Goal: Information Seeking & Learning: Learn about a topic

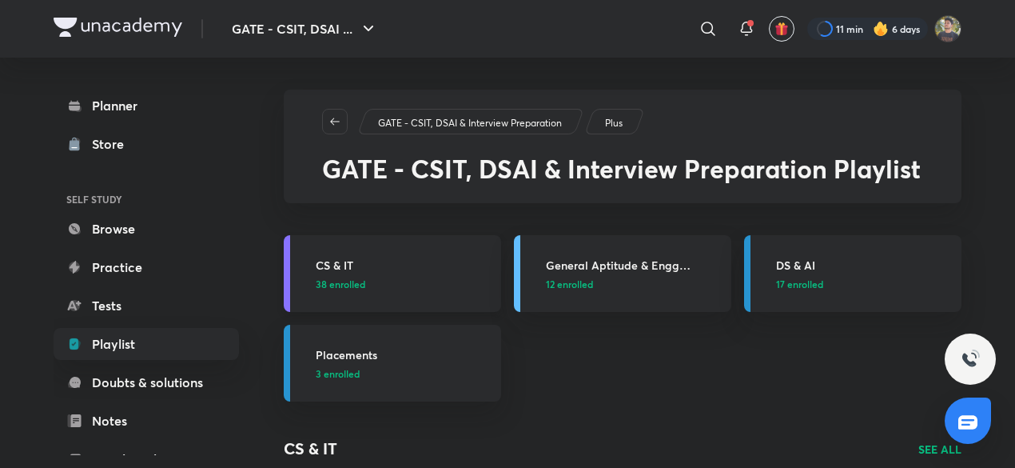
click at [492, 285] on link "CS & IT 38 enrolled" at bounding box center [392, 273] width 217 height 77
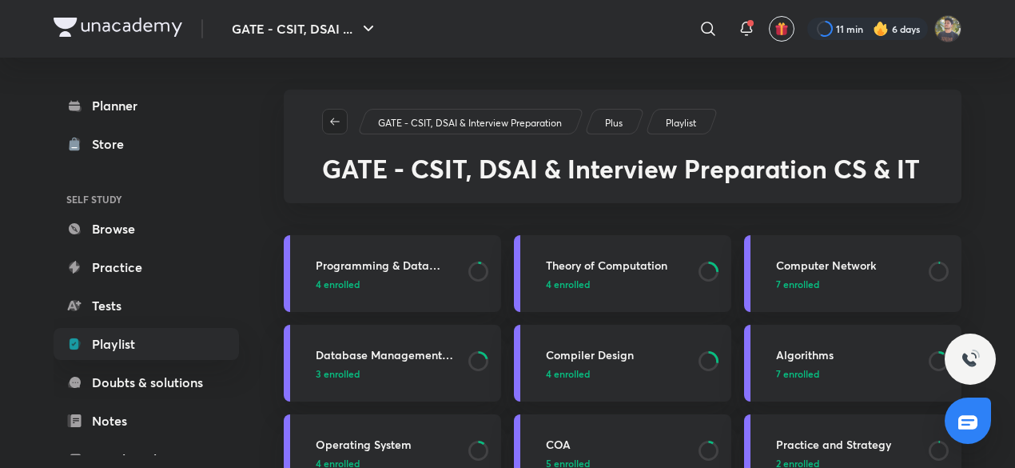
click at [338, 115] on icon "button" at bounding box center [334, 121] width 13 height 13
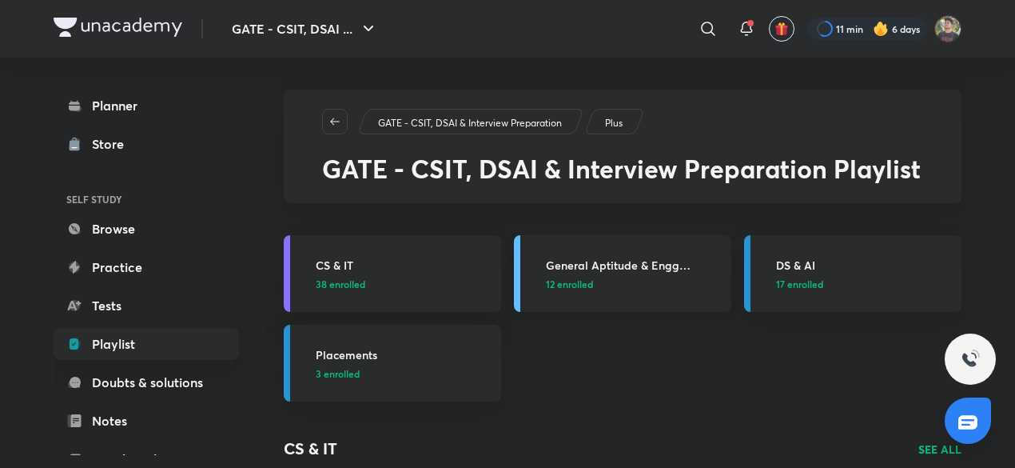
click at [639, 286] on p "12 enrolled" at bounding box center [634, 284] width 176 height 14
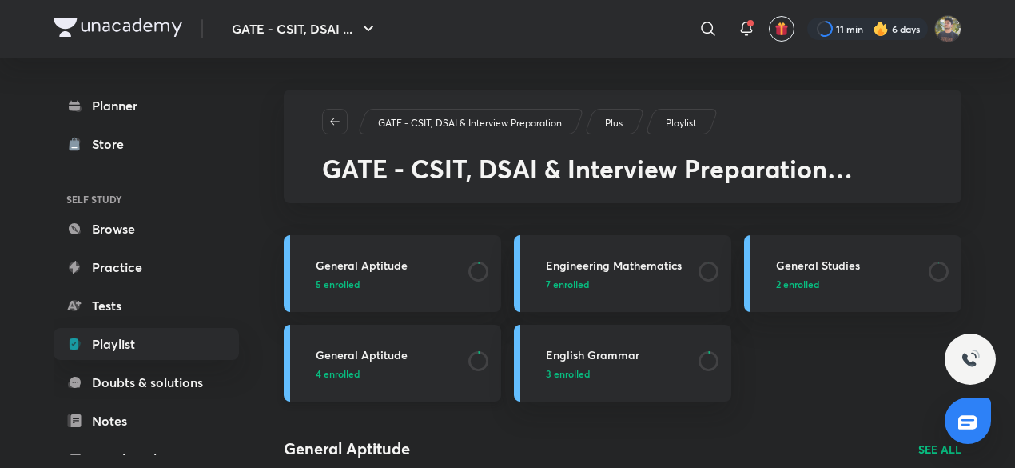
click at [404, 377] on p "4 enrolled" at bounding box center [387, 373] width 143 height 14
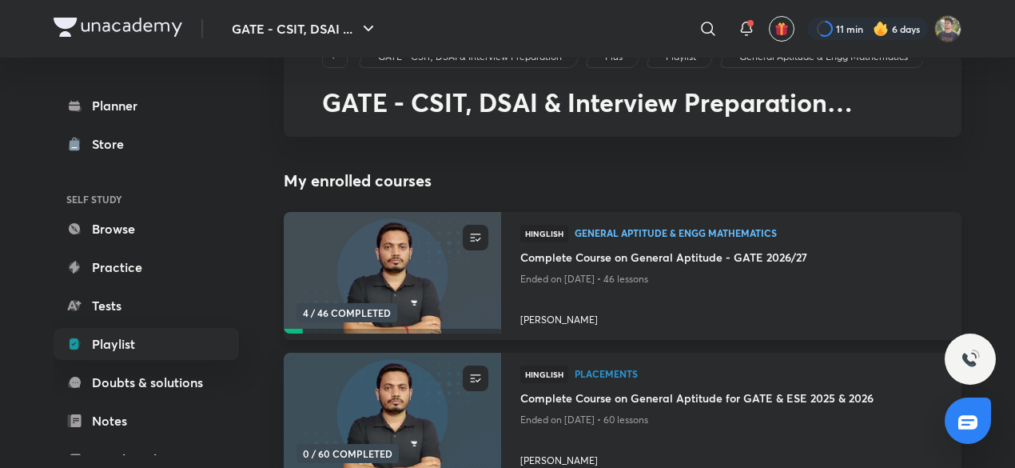
scroll to position [69, 0]
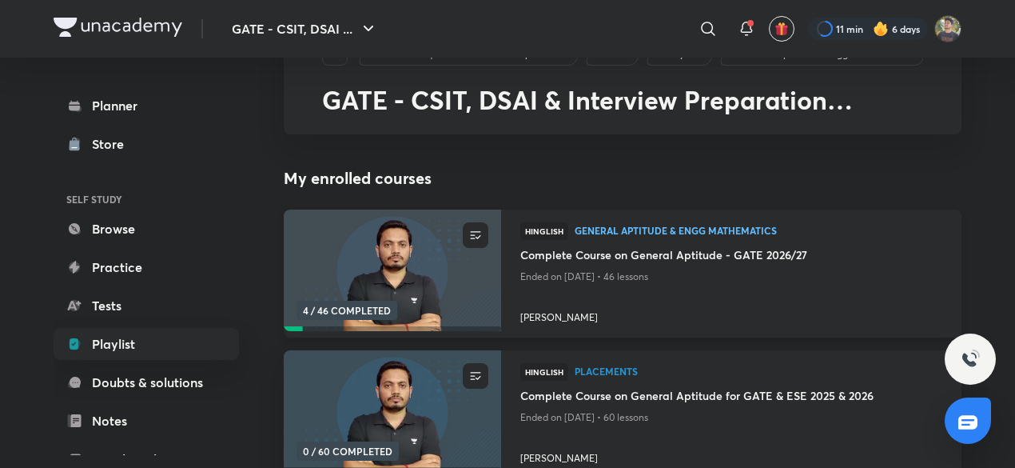
click at [400, 292] on img at bounding box center [391, 271] width 221 height 124
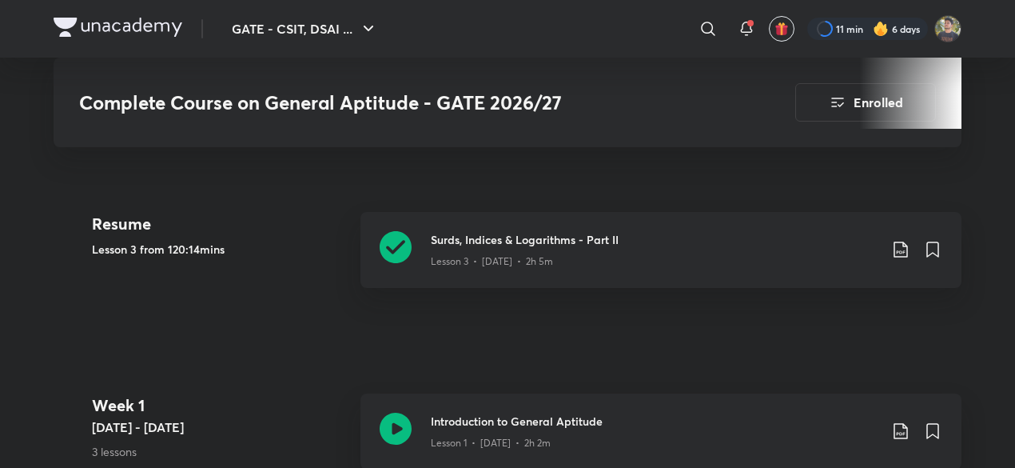
scroll to position [711, 0]
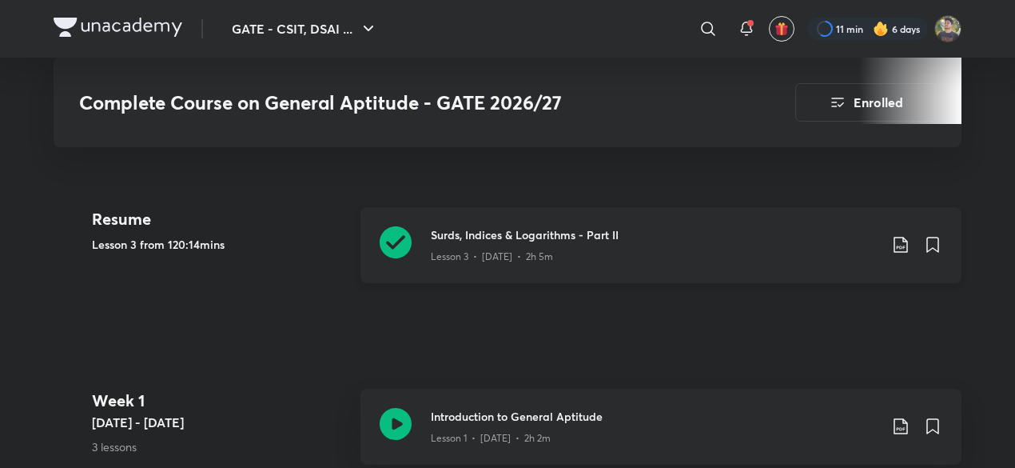
click at [622, 257] on div "Lesson 3 • Jun 15 • 2h 5m" at bounding box center [655, 253] width 448 height 21
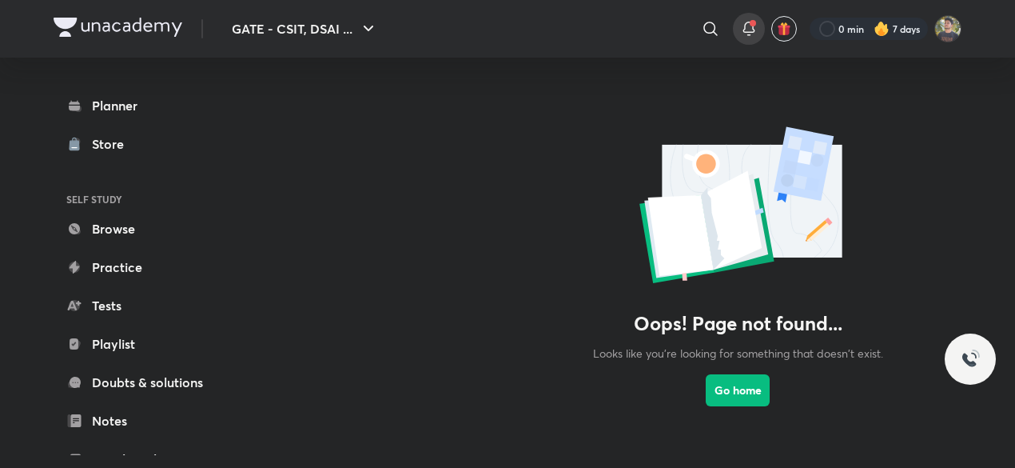
click at [751, 26] on span at bounding box center [753, 23] width 6 height 6
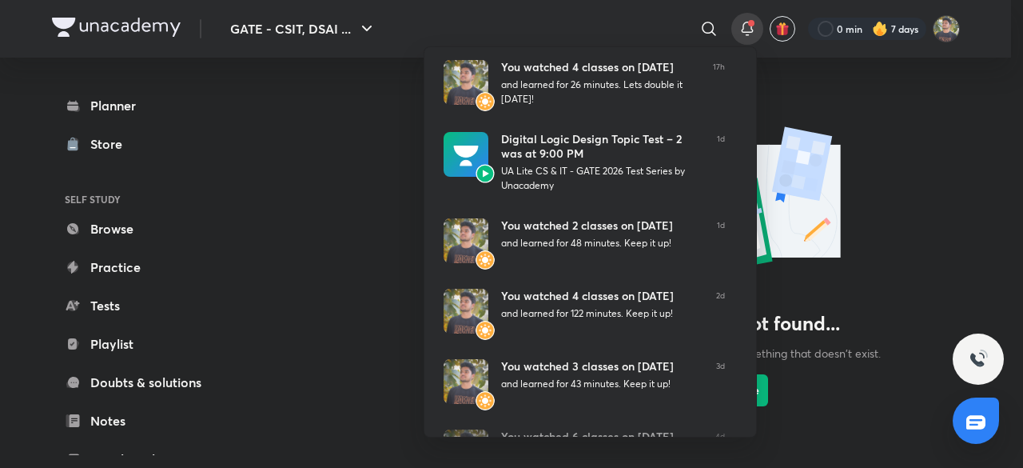
click at [919, 180] on div at bounding box center [511, 234] width 1023 height 468
